Goal: Information Seeking & Learning: Learn about a topic

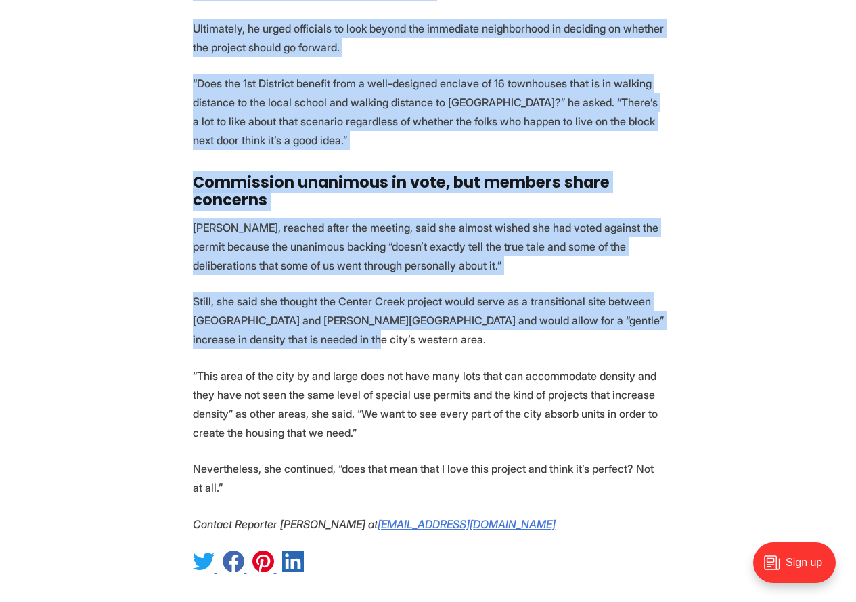
scroll to position [4536, 0]
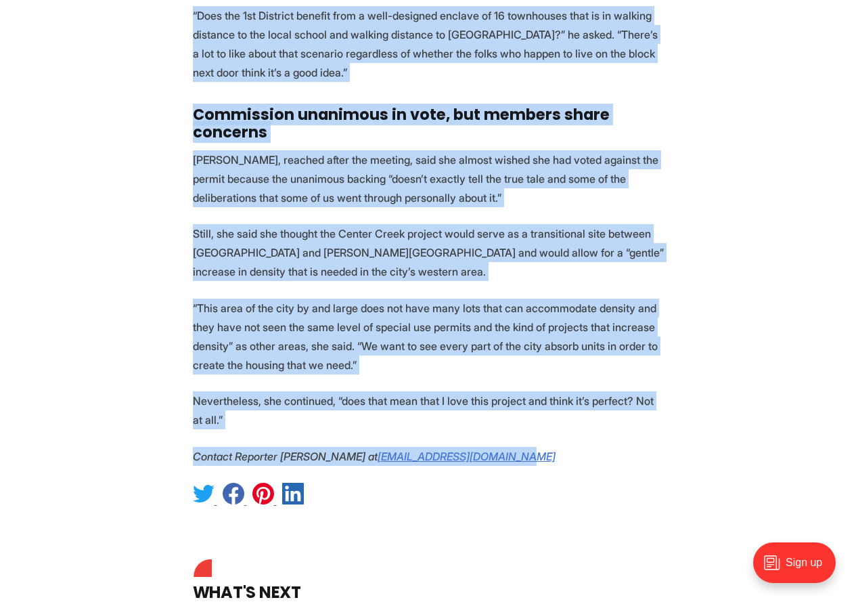
drag, startPoint x: 144, startPoint y: 190, endPoint x: 577, endPoint y: 422, distance: 491.0
copy article "Planning Commission green-lights townhome development just west of Carytown Sar…"
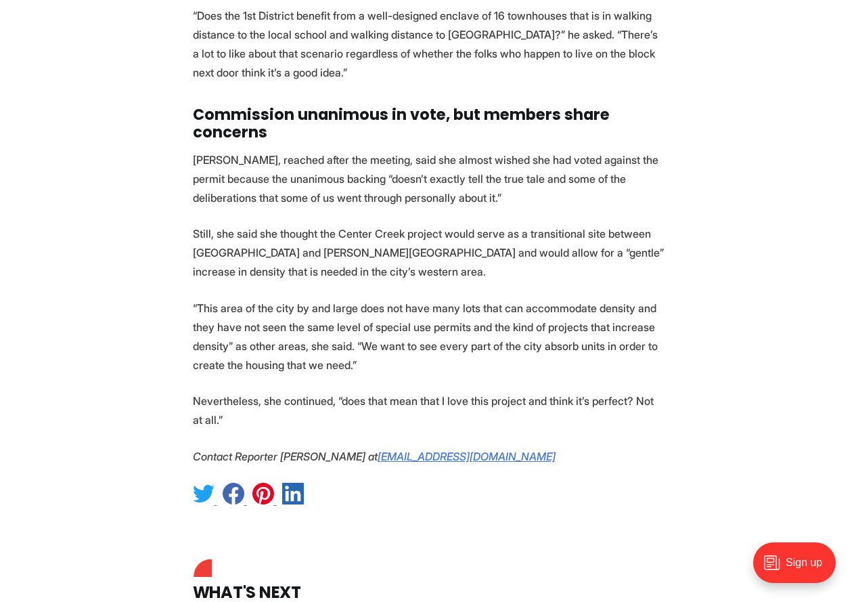
scroll to position [469, 0]
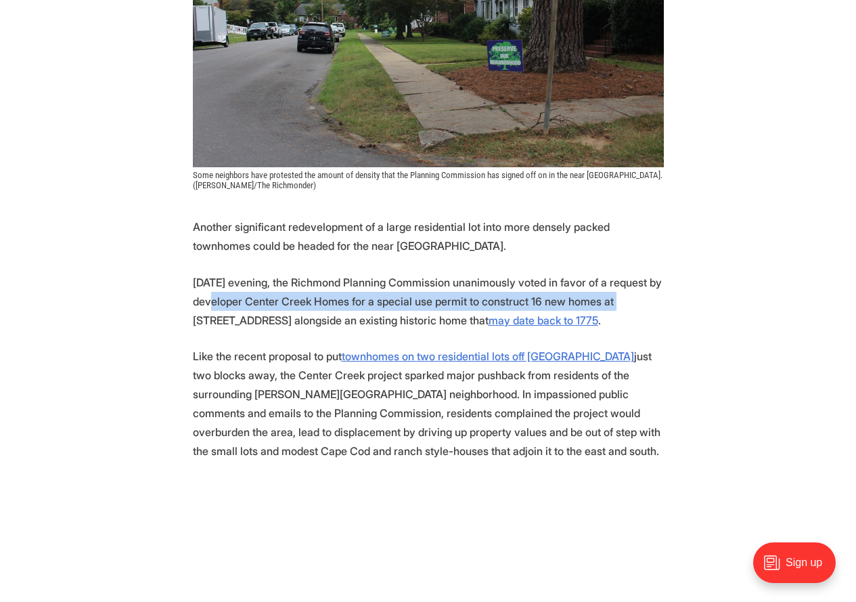
drag, startPoint x: 243, startPoint y: 297, endPoint x: 645, endPoint y: 293, distance: 401.5
click at [645, 293] on p "On Tuesday evening, the Richmond Planning Commission unanimously voted in favor…" at bounding box center [428, 301] width 471 height 57
click at [578, 300] on p "On Tuesday evening, the Richmond Planning Commission unanimously voted in favor…" at bounding box center [428, 301] width 471 height 57
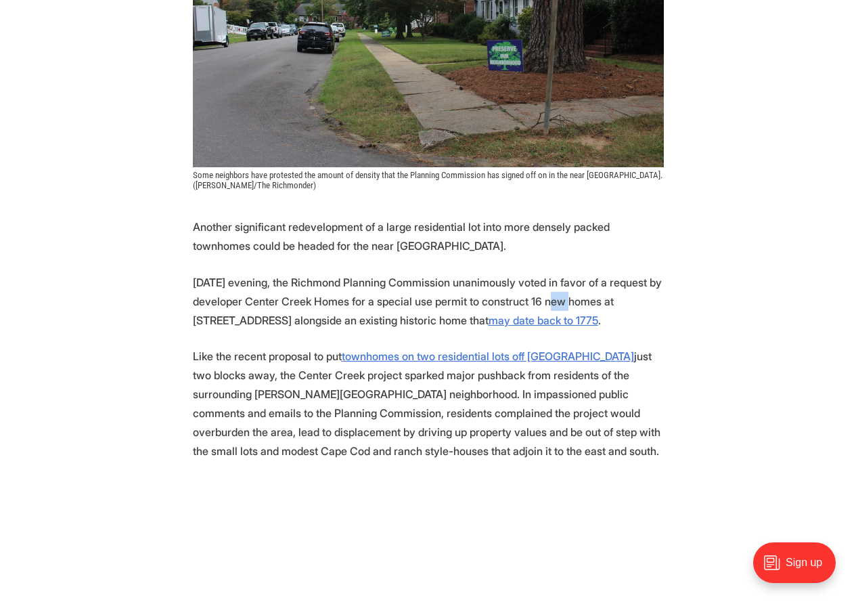
click at [578, 300] on p "On Tuesday evening, the Richmond Planning Commission unanimously voted in favor…" at bounding box center [428, 301] width 471 height 57
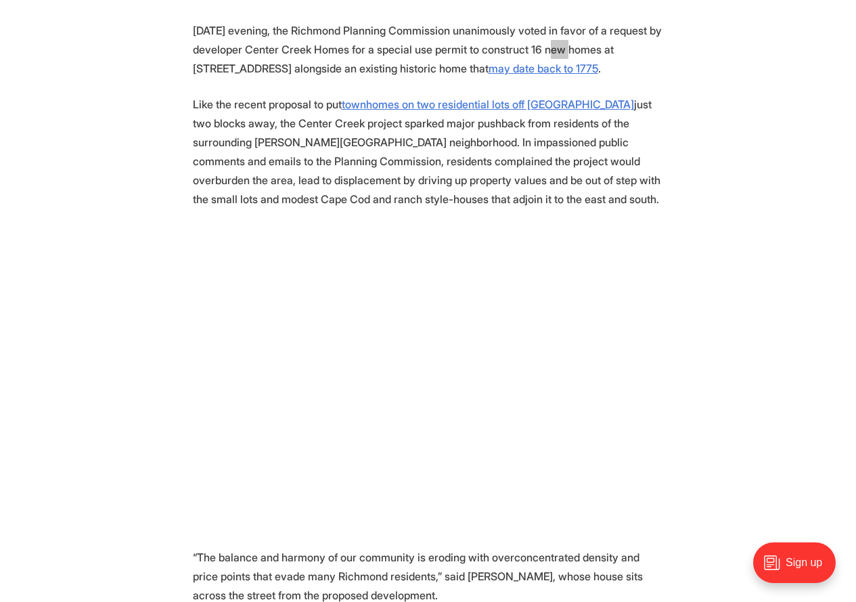
scroll to position [605, 0]
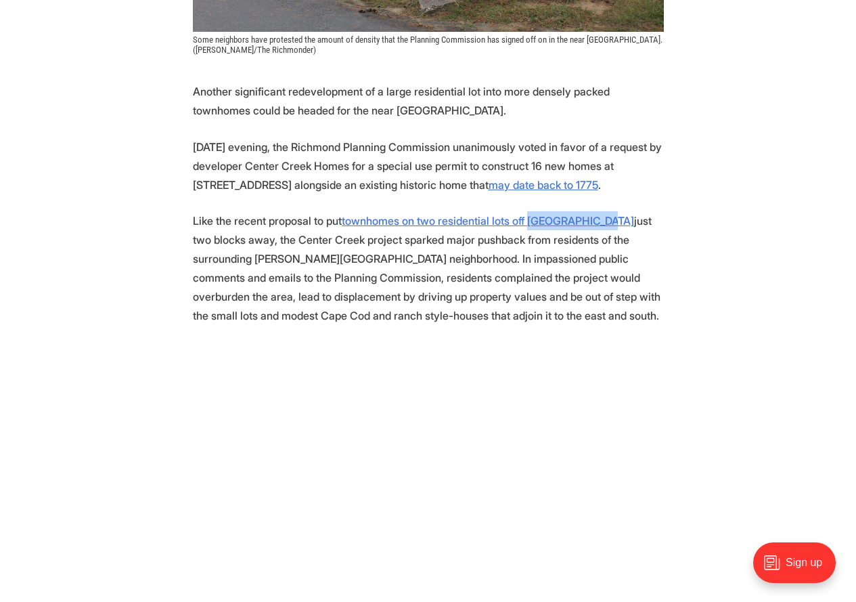
drag, startPoint x: 603, startPoint y: 221, endPoint x: 521, endPoint y: 227, distance: 82.1
click at [521, 227] on p "Like the recent proposal to put townhomes on two residential lots off Hanover A…" at bounding box center [428, 268] width 471 height 114
copy u "Hanover Avenue"
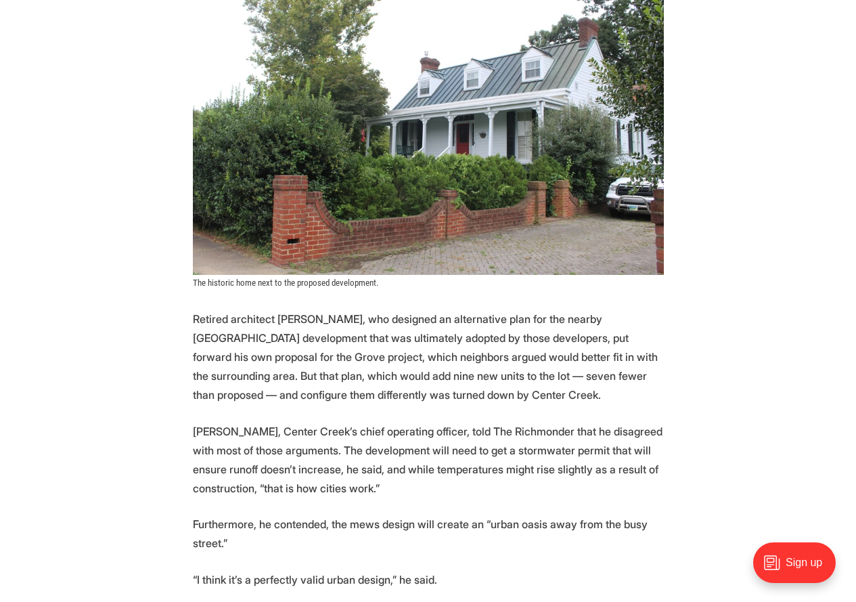
scroll to position [525, 0]
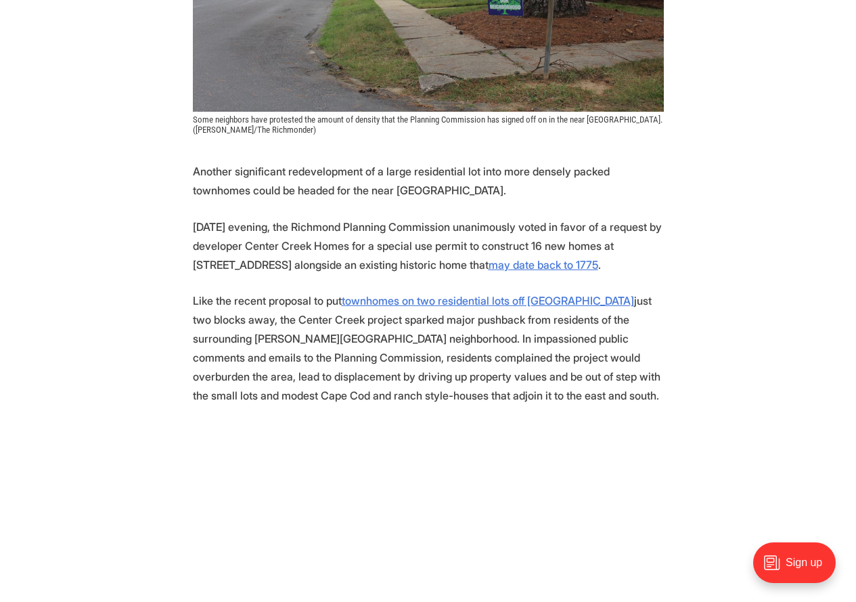
click at [436, 240] on p "On Tuesday evening, the Richmond Planning Commission unanimously voted in favor…" at bounding box center [428, 245] width 471 height 57
click at [351, 183] on p "Another significant redevelopment of a large residential lot into more densely …" at bounding box center [428, 181] width 471 height 38
click at [373, 225] on p "On Tuesday evening, the Richmond Planning Commission unanimously voted in favor…" at bounding box center [428, 245] width 471 height 57
click at [271, 231] on p "On Tuesday evening, the Richmond Planning Commission unanimously voted in favor…" at bounding box center [428, 245] width 471 height 57
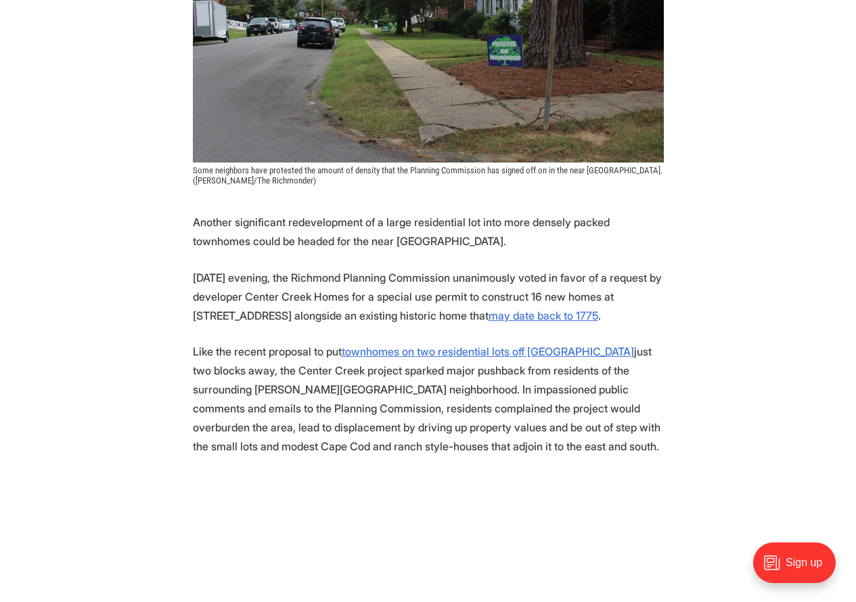
scroll to position [68, 0]
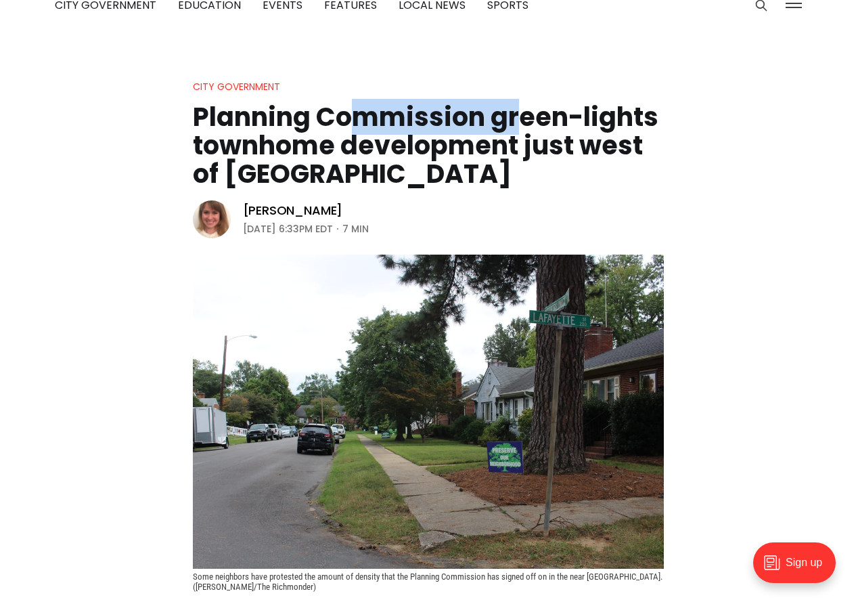
drag, startPoint x: 362, startPoint y: 132, endPoint x: 550, endPoint y: 108, distance: 189.8
click at [550, 108] on h1 "Planning Commission green-lights townhome development just west of [GEOGRAPHIC_…" at bounding box center [428, 145] width 471 height 85
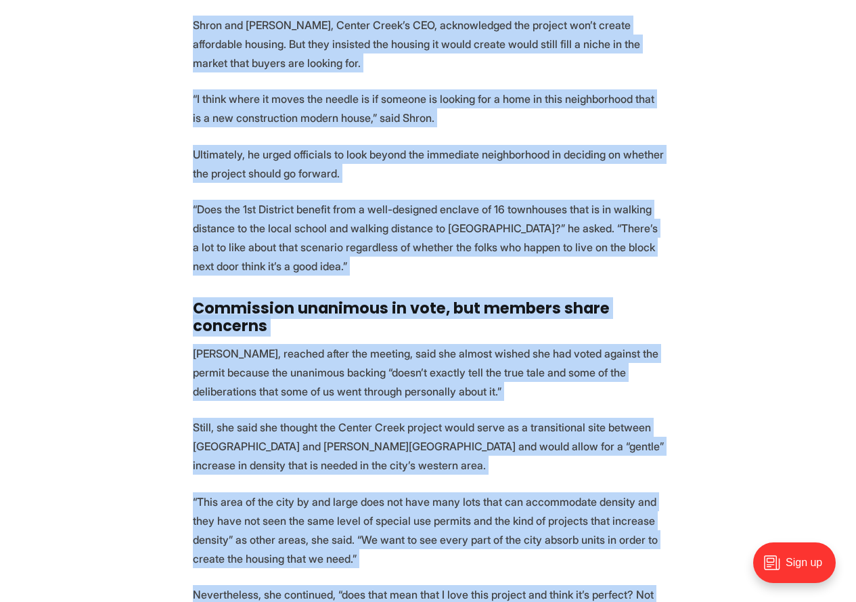
scroll to position [4536, 0]
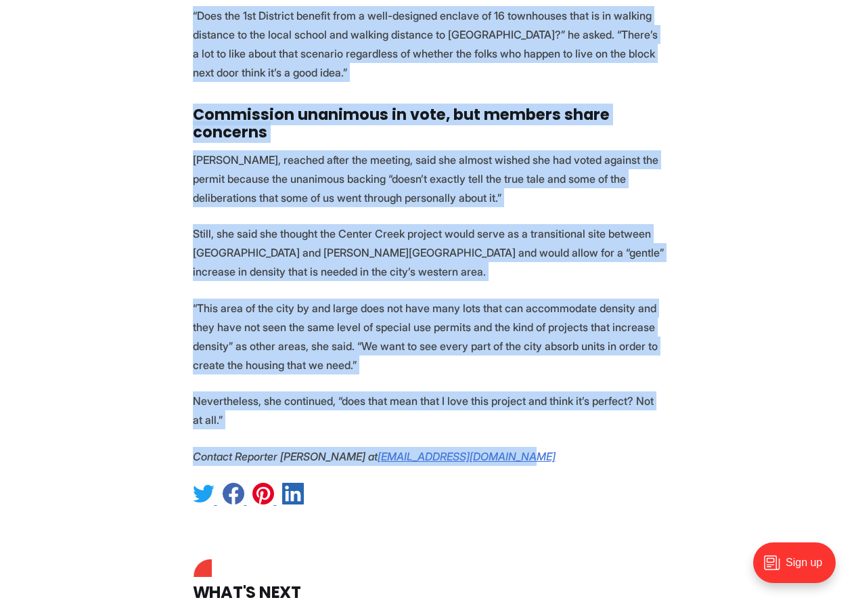
drag, startPoint x: 171, startPoint y: 374, endPoint x: 567, endPoint y: 421, distance: 398.8
copy article "Some neighbors have protested the amount of density that the Planning Commissio…"
drag, startPoint x: 550, startPoint y: 256, endPoint x: 545, endPoint y: 266, distance: 11.5
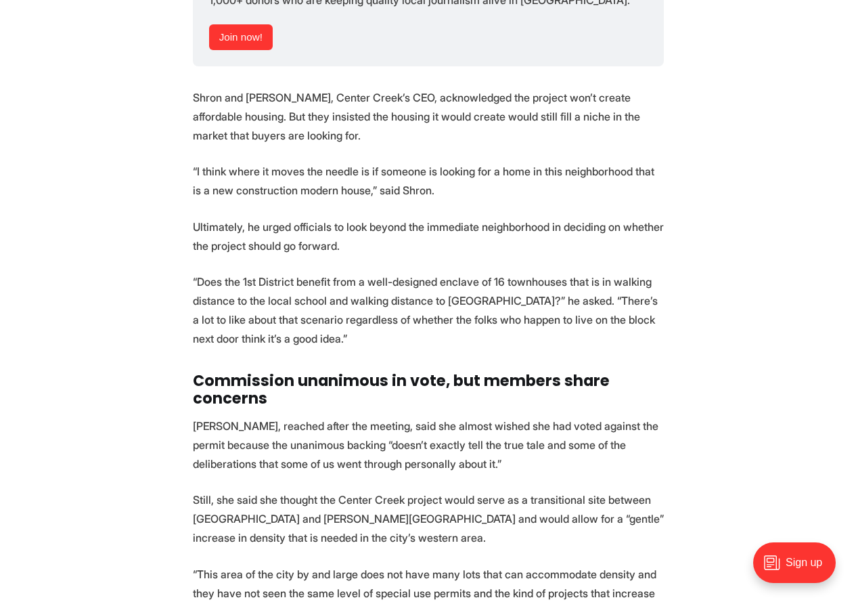
scroll to position [4130, 0]
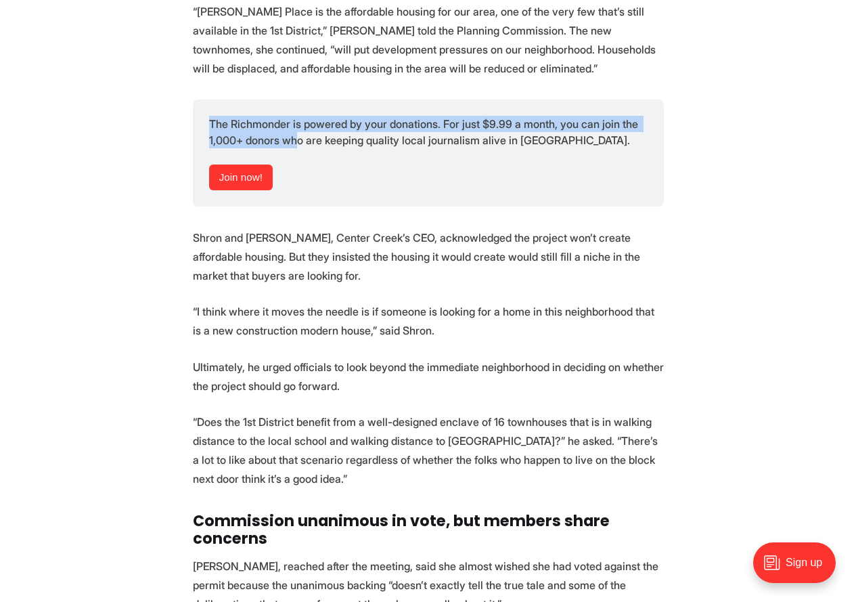
drag, startPoint x: 294, startPoint y: 127, endPoint x: 188, endPoint y: 72, distance: 119.3
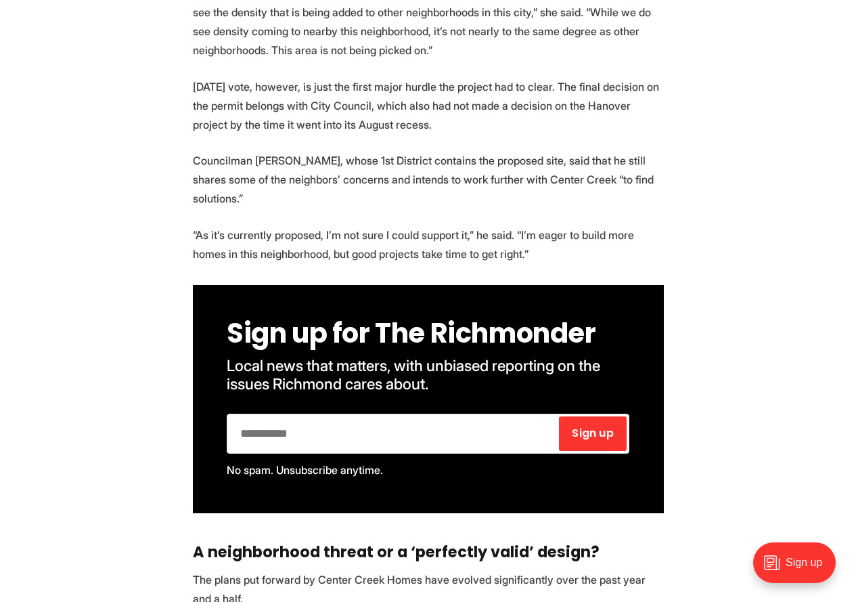
scroll to position [2031, 0]
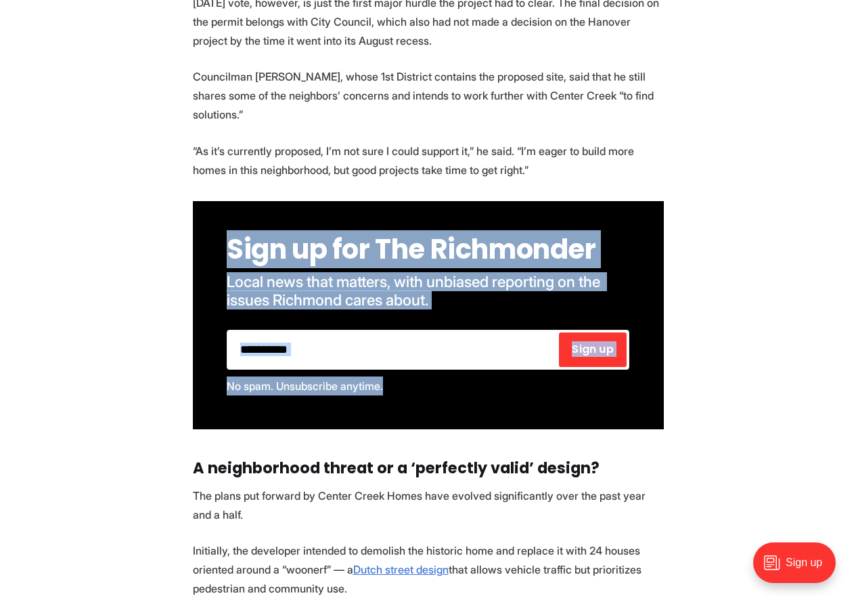
drag, startPoint x: 232, startPoint y: 216, endPoint x: 410, endPoint y: 382, distance: 243.8
copy div "Sign up for The Richmonder Local news that matters, with unbiased reporting on …"
click at [239, 206] on div "Sign up for The Richmonder Local news that matters, with unbiased reporting on …" at bounding box center [428, 315] width 471 height 229
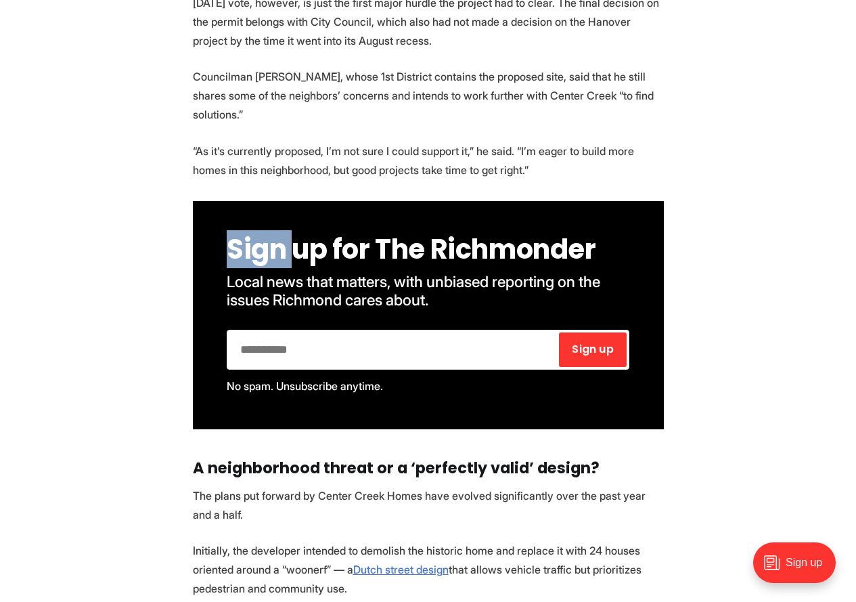
click at [239, 206] on div "Sign up for The Richmonder Local news that matters, with unbiased reporting on …" at bounding box center [428, 315] width 471 height 229
click at [241, 230] on span "Sign up for The Richmonder" at bounding box center [412, 249] width 370 height 38
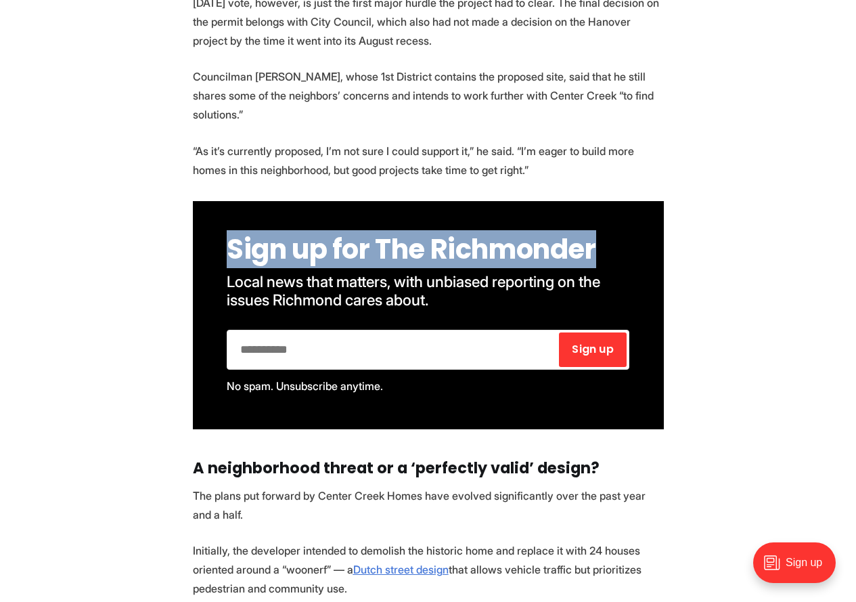
click at [241, 230] on span "Sign up for The Richmonder" at bounding box center [412, 249] width 370 height 38
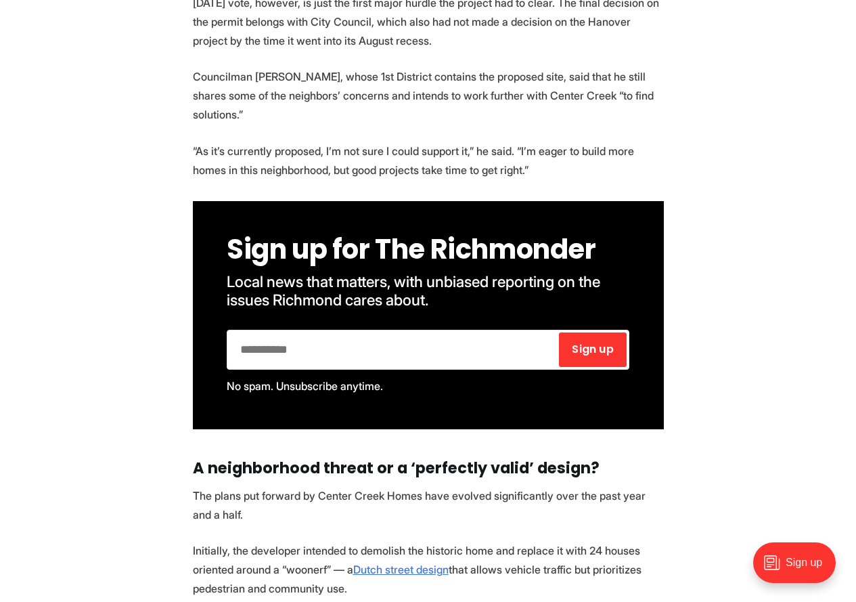
click at [367, 70] on p "Councilman Andrew Breton, whose 1st District contains the proposed site, said t…" at bounding box center [428, 95] width 471 height 57
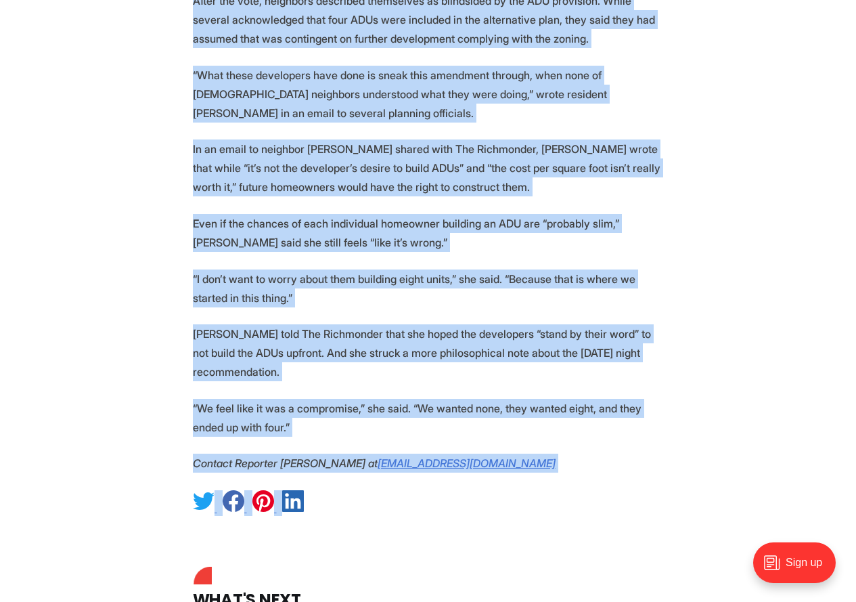
scroll to position [4671, 0]
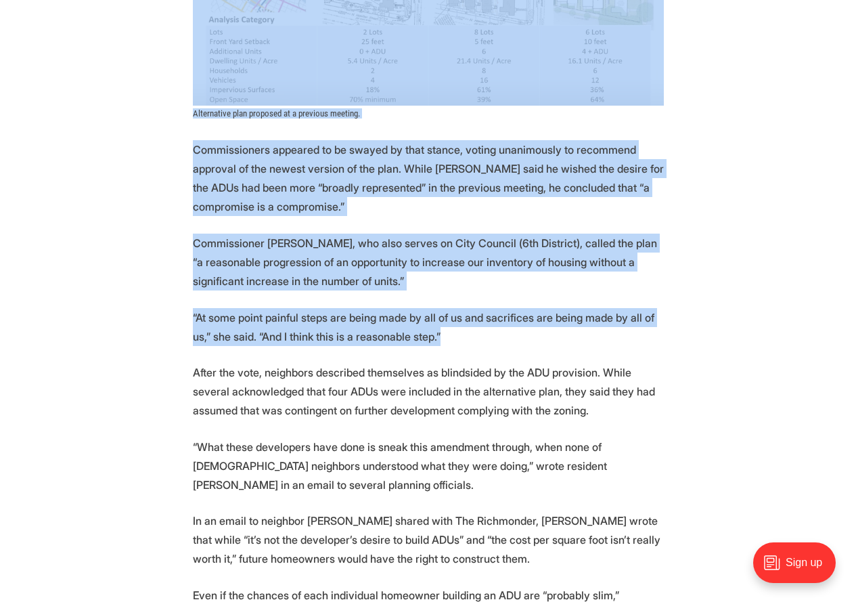
drag, startPoint x: 183, startPoint y: 181, endPoint x: 566, endPoint y: 230, distance: 385.6
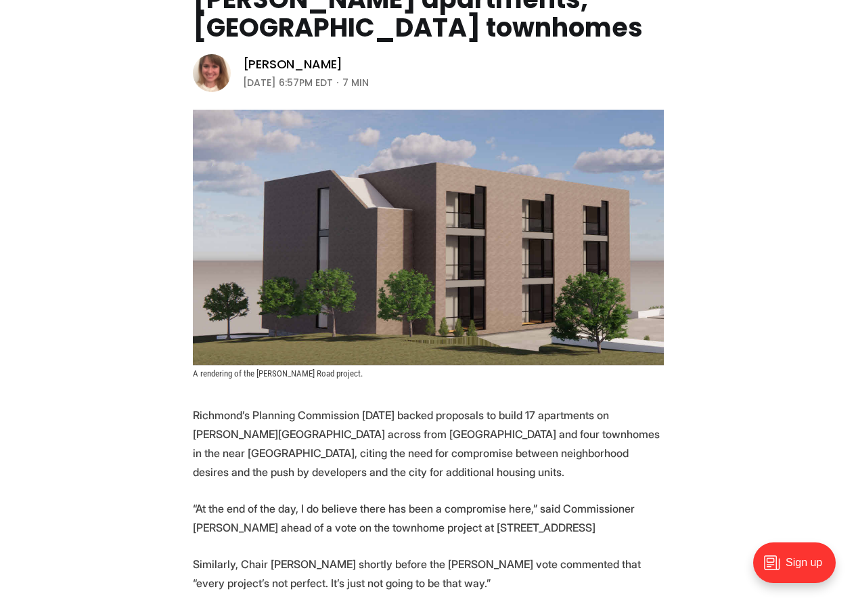
scroll to position [3136, 0]
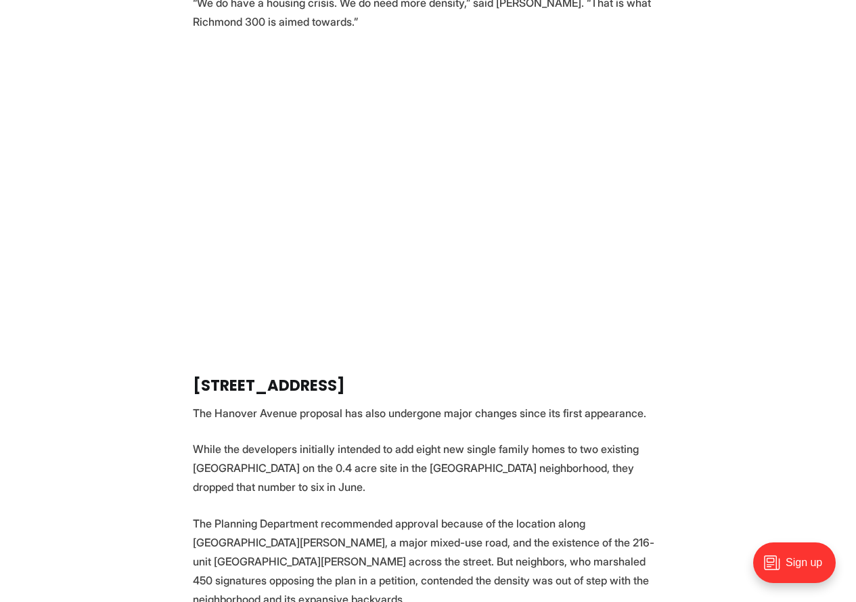
click at [194, 374] on strong "[STREET_ADDRESS]" at bounding box center [269, 385] width 152 height 22
copy strong "3801"
click at [243, 374] on strong "[STREET_ADDRESS]" at bounding box center [269, 385] width 152 height 22
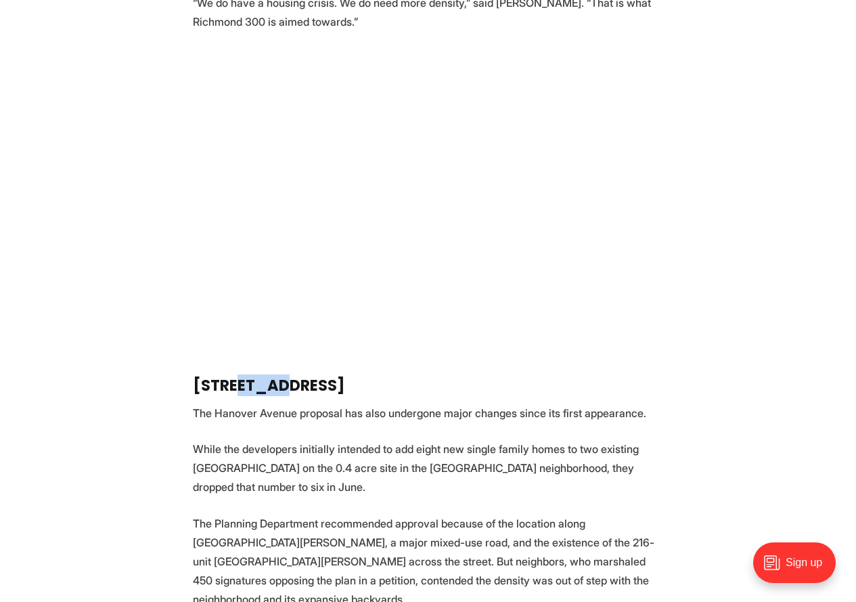
copy strong "3803"
click at [334, 439] on p "While the developers initially intended to add eight new single family homes to…" at bounding box center [428, 467] width 471 height 57
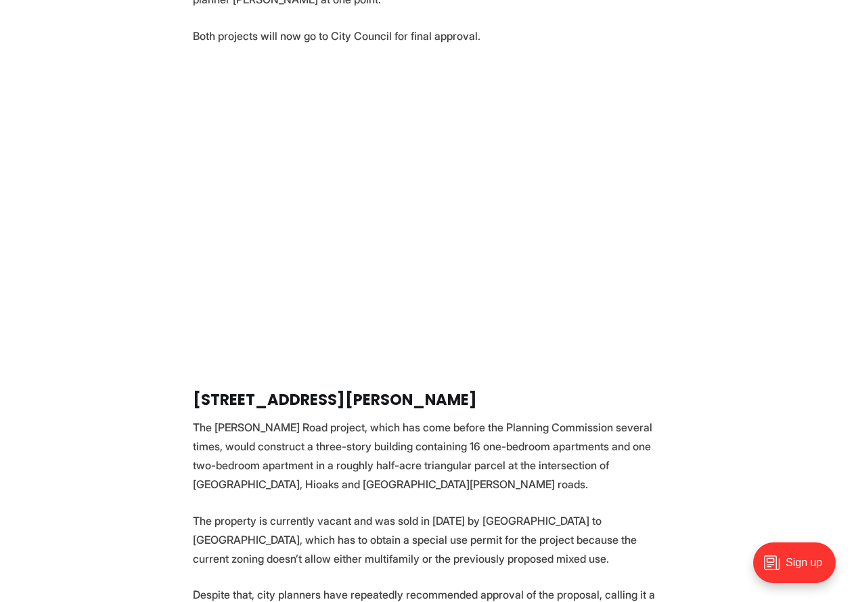
scroll to position [1693, 0]
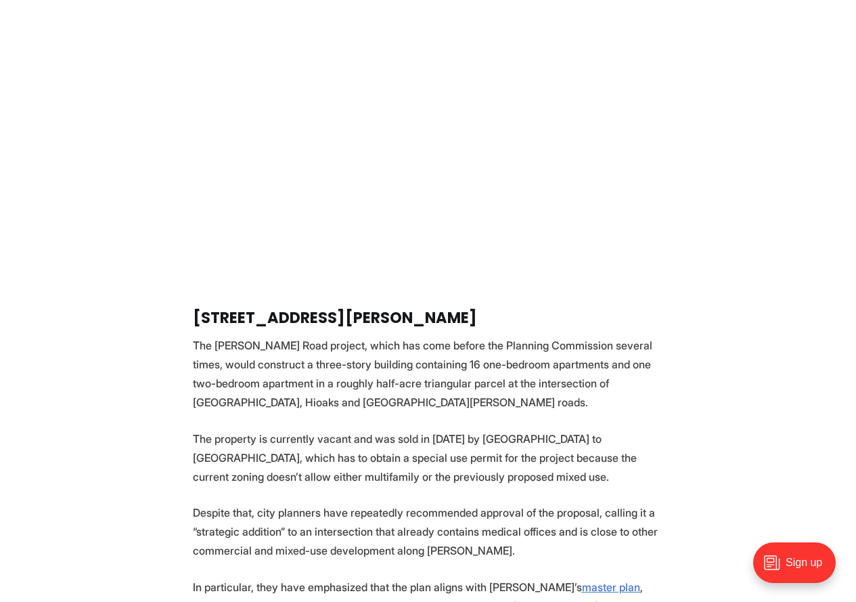
click at [259, 307] on strong "[STREET_ADDRESS][PERSON_NAME]" at bounding box center [335, 318] width 284 height 22
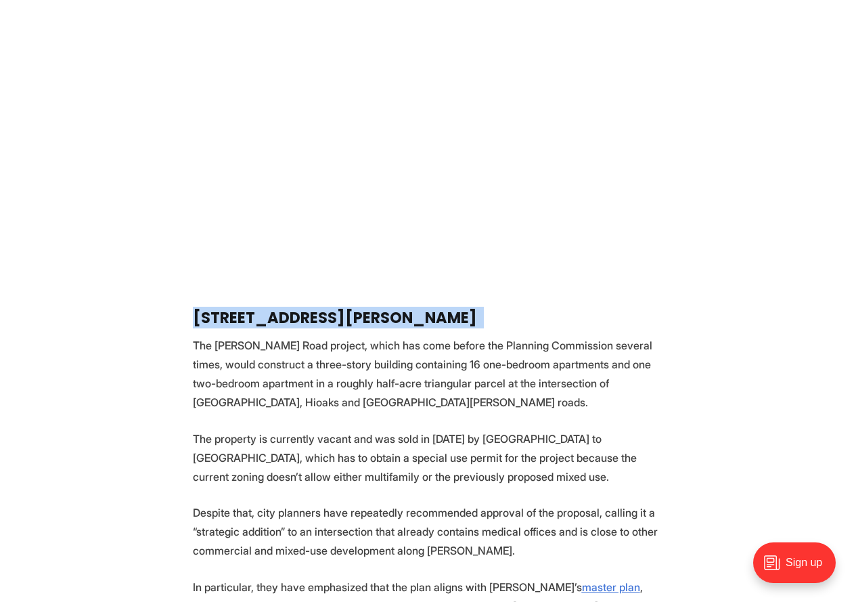
click at [259, 307] on strong "[STREET_ADDRESS][PERSON_NAME]" at bounding box center [335, 318] width 284 height 22
copy h3 "[STREET_ADDRESS][PERSON_NAME]"
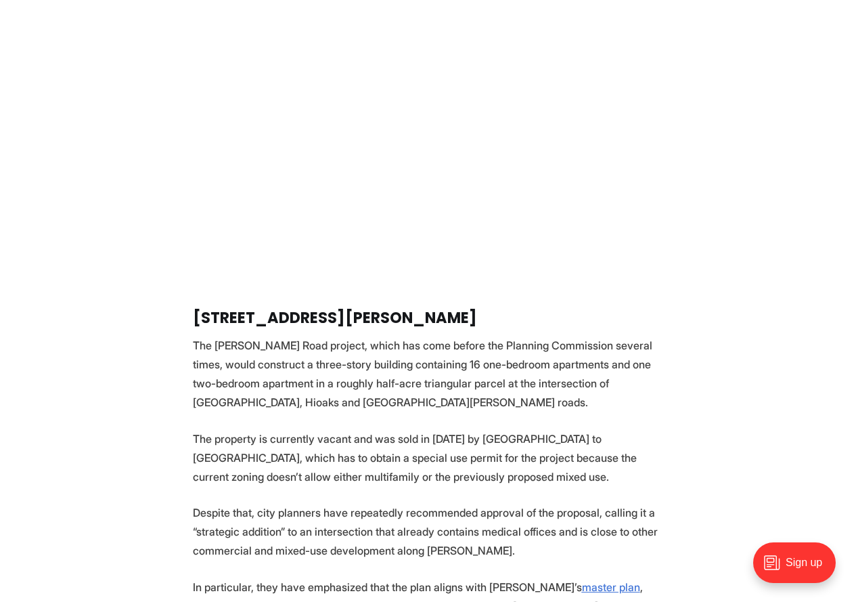
click at [357, 348] on p "The [PERSON_NAME] Road project, which has come before the Planning Commission s…" at bounding box center [428, 374] width 471 height 76
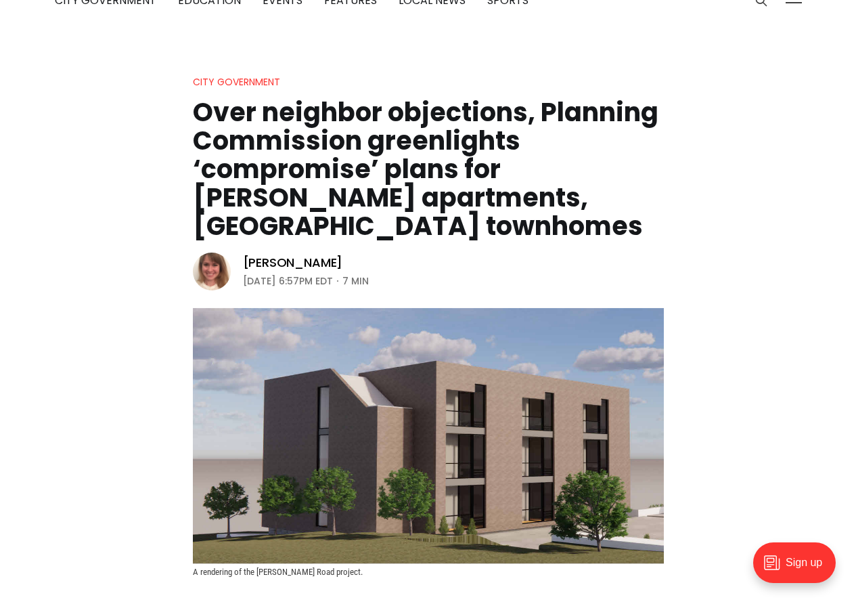
scroll to position [0, 0]
